Goal: Task Accomplishment & Management: Manage account settings

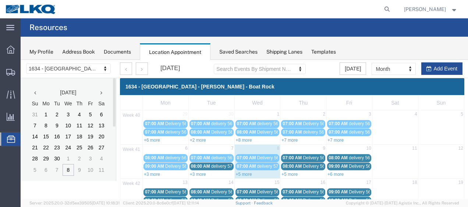
scroll to position [74, 0]
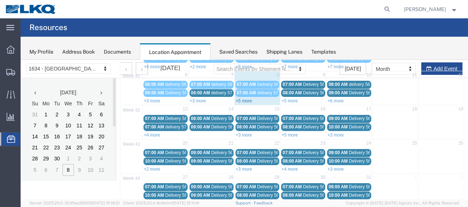
click at [243, 100] on link "+5 more" at bounding box center [244, 101] width 16 height 5
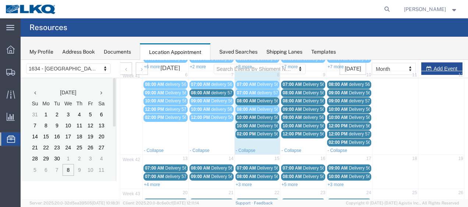
click at [260, 134] on span "Delivery 56698920" at bounding box center [275, 134] width 36 height 5
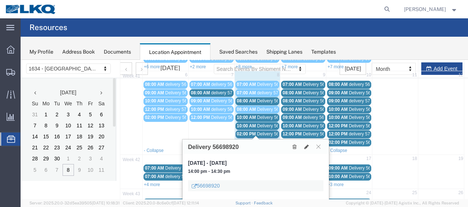
click at [263, 133] on span "Delivery 56698920" at bounding box center [275, 134] width 36 height 5
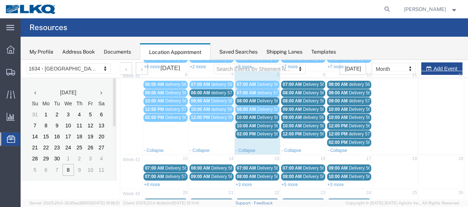
click at [267, 132] on span "Delivery 56698920" at bounding box center [275, 134] width 36 height 5
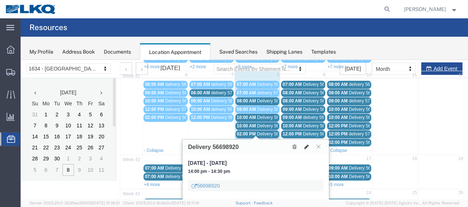
click at [307, 145] on icon at bounding box center [306, 146] width 4 height 5
select select "100"
select select "1"
select select
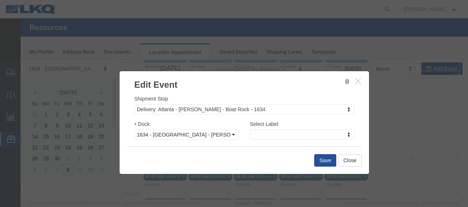
scroll to position [110, 0]
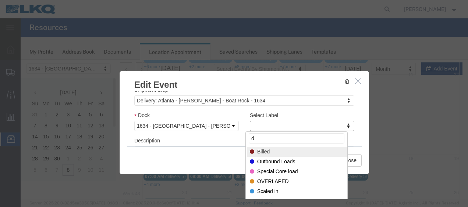
type input "de"
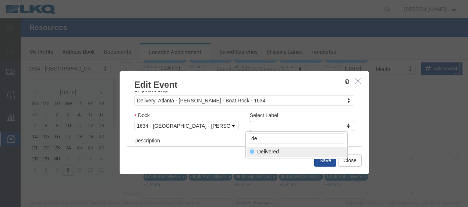
select select "40"
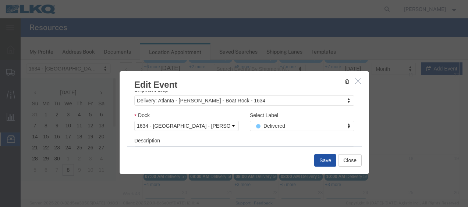
click at [321, 157] on button "Save" at bounding box center [325, 160] width 22 height 12
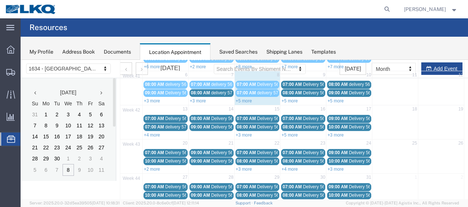
scroll to position [42, 0]
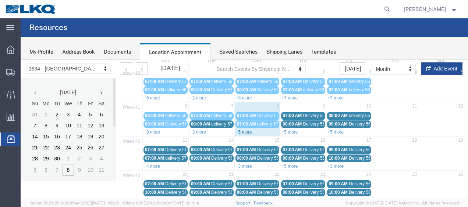
click at [239, 132] on link "+5 more" at bounding box center [244, 132] width 16 height 5
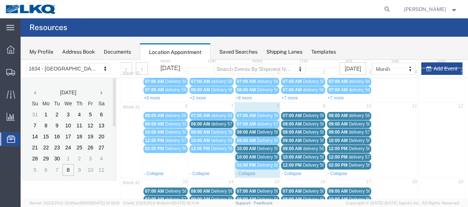
click at [269, 132] on span "Delivery 56682227" at bounding box center [275, 132] width 36 height 5
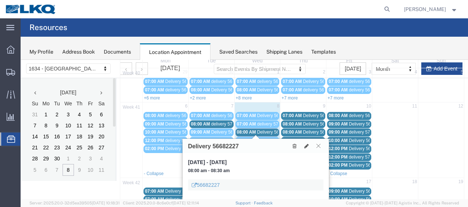
click at [318, 147] on icon at bounding box center [318, 146] width 4 height 4
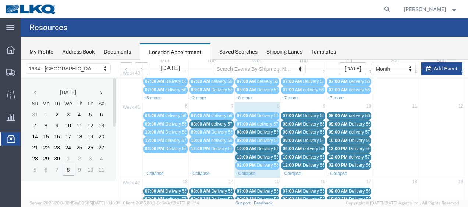
click at [263, 149] on div "10:00 AM Delivery 56681455" at bounding box center [257, 149] width 41 height 6
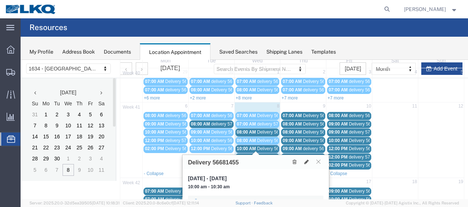
click at [266, 155] on span "Delivery 56682222" at bounding box center [275, 157] width 36 height 5
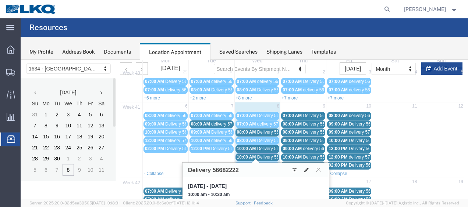
click at [268, 148] on span "Delivery 56681455" at bounding box center [275, 148] width 36 height 5
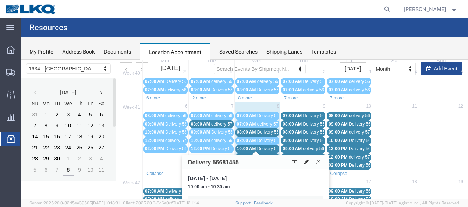
click at [307, 160] on icon at bounding box center [306, 162] width 4 height 5
select select "100"
select select "1"
select select
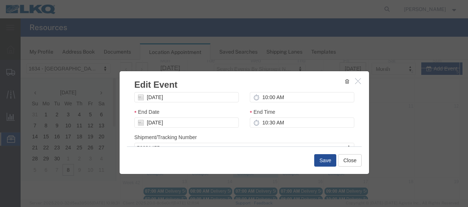
scroll to position [110, 0]
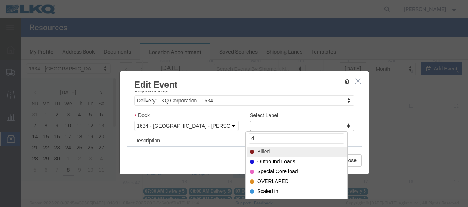
type input "de"
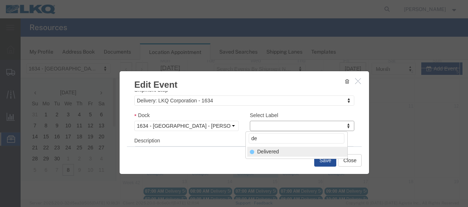
select select "40"
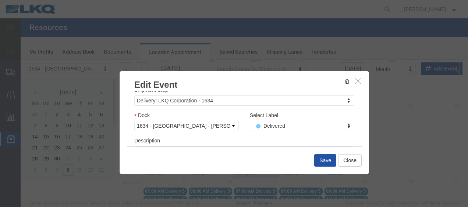
click at [325, 158] on button "Save" at bounding box center [325, 160] width 22 height 12
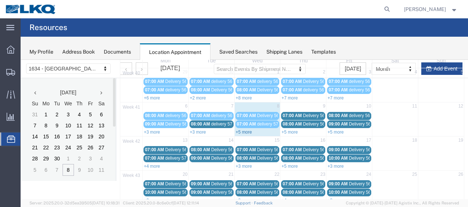
click at [240, 131] on link "+5 more" at bounding box center [244, 132] width 16 height 5
